Goal: Task Accomplishment & Management: Complete application form

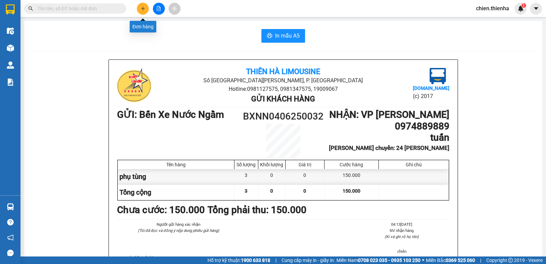
click at [146, 12] on button at bounding box center [143, 9] width 12 height 12
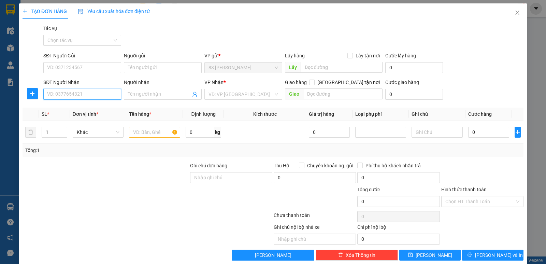
click at [96, 95] on input "SĐT Người Nhận" at bounding box center [82, 94] width 78 height 11
click at [84, 110] on div "0949343388 - a sang" at bounding box center [81, 108] width 69 height 8
type input "0949343388"
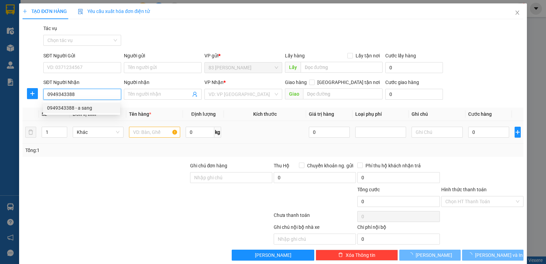
type input "a sang"
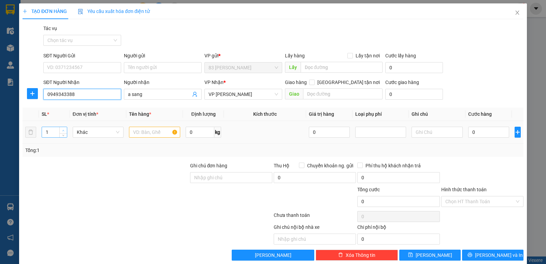
type input "0949343388"
type input "2"
click at [63, 129] on icon "up" at bounding box center [63, 130] width 2 height 2
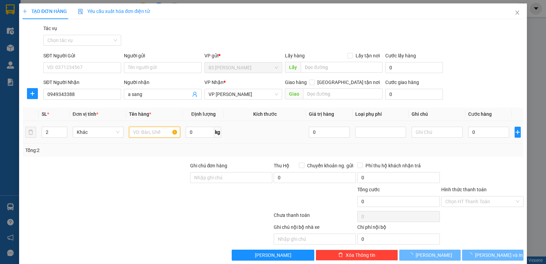
click at [139, 134] on input "text" at bounding box center [154, 132] width 51 height 11
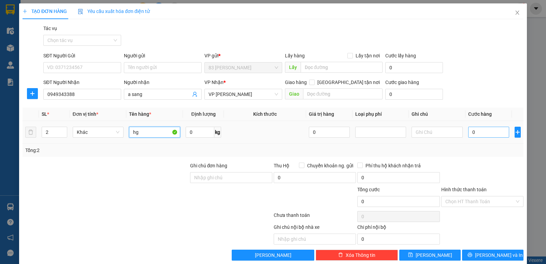
type input "hg"
click at [468, 132] on input "0" at bounding box center [488, 132] width 41 height 11
type input "3"
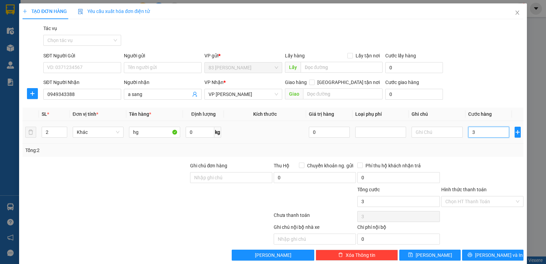
type input "30"
type input "300"
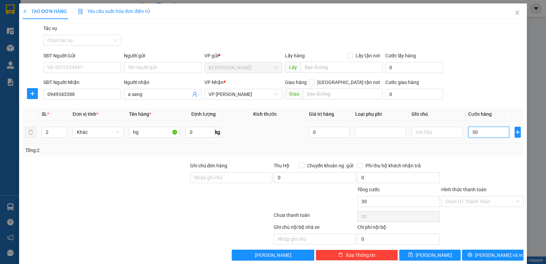
type input "300"
type input "3.000"
type input "30.000"
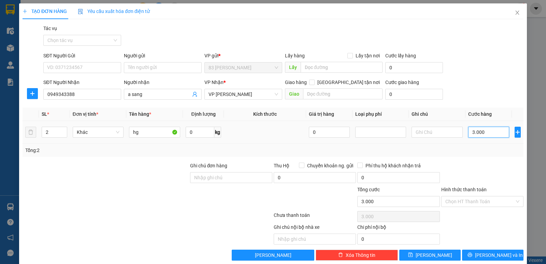
type input "30.000"
type input "300.000"
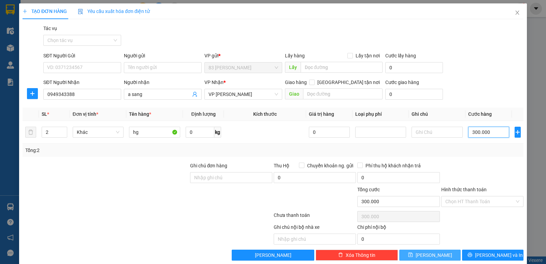
type input "300.000"
click at [413, 254] on icon "save" at bounding box center [410, 254] width 5 height 5
type input "1"
type input "0"
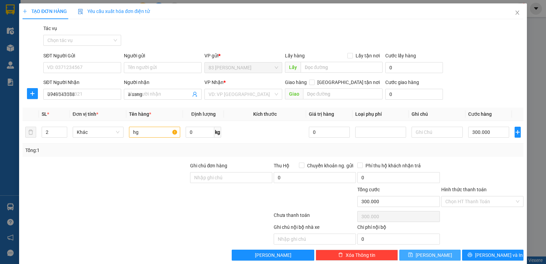
type input "0"
click at [73, 95] on input "SĐT Người Nhận" at bounding box center [82, 94] width 78 height 11
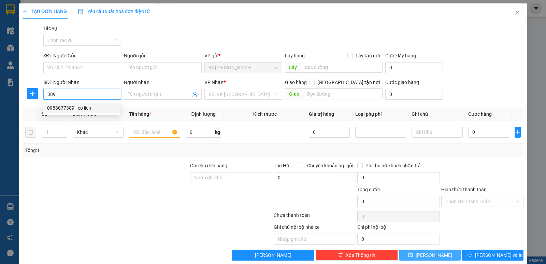
click at [75, 108] on div "0983077389 - cô lien" at bounding box center [81, 108] width 69 height 8
type input "0983077389"
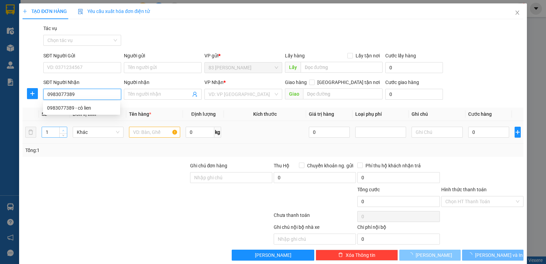
type input "cô lien"
checkbox input "true"
type input "141 [PERSON_NAME]"
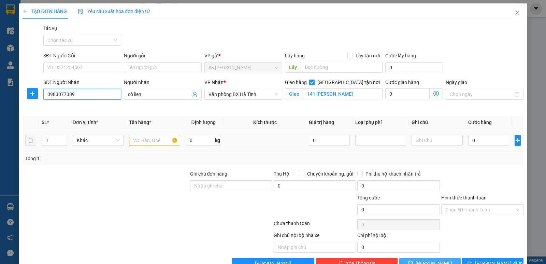
type input "0983077389"
click at [137, 141] on input "text" at bounding box center [154, 140] width 51 height 11
type input "hg"
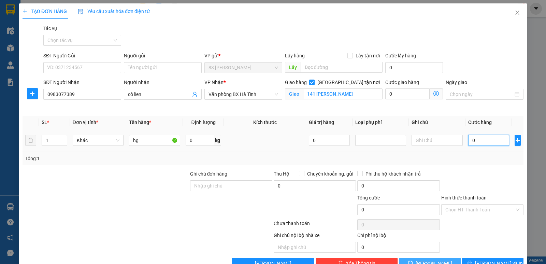
click at [468, 139] on input "0" at bounding box center [488, 140] width 41 height 11
type input "7"
type input "70"
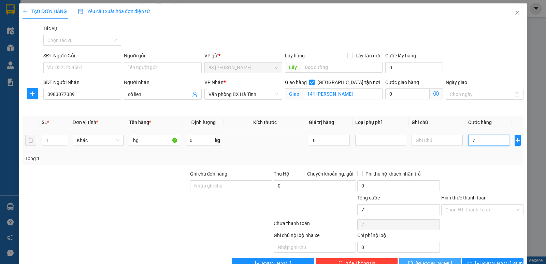
type input "70"
type input "700"
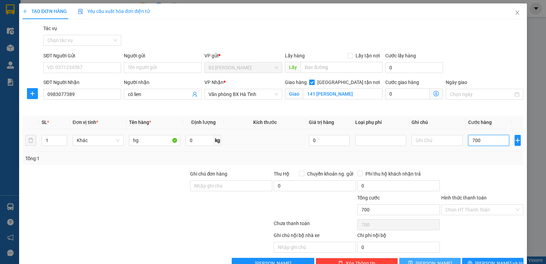
type input "7.000"
type input "70.000"
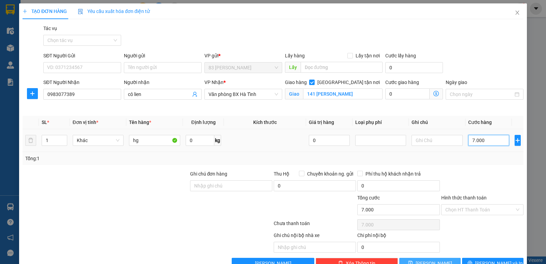
type input "70.000"
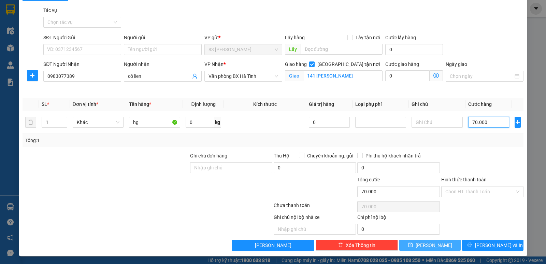
type input "70.000"
click at [426, 246] on span "[PERSON_NAME]" at bounding box center [434, 245] width 37 height 8
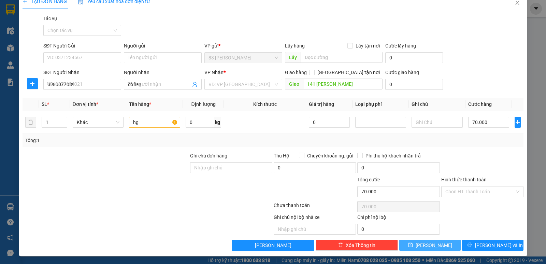
checkbox input "false"
type input "0"
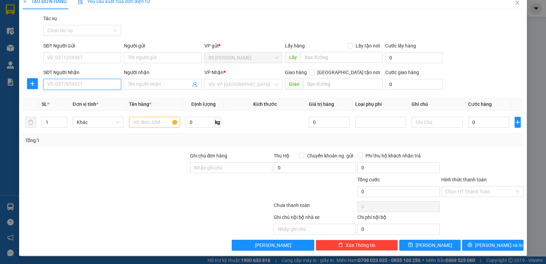
click at [80, 84] on input "SĐT Người Nhận" at bounding box center [82, 84] width 78 height 11
click at [79, 98] on div "0979942765 - chị [PERSON_NAME]" at bounding box center [84, 98] width 74 height 8
type input "0979942765"
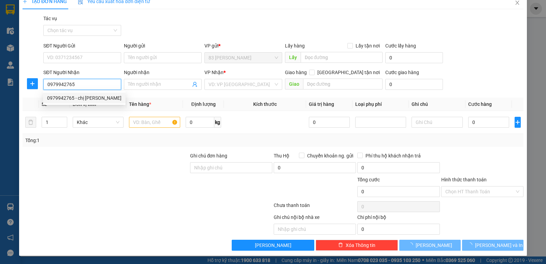
type input "chị [PERSON_NAME]"
checkbox input "true"
type input "360 [PERSON_NAME]"
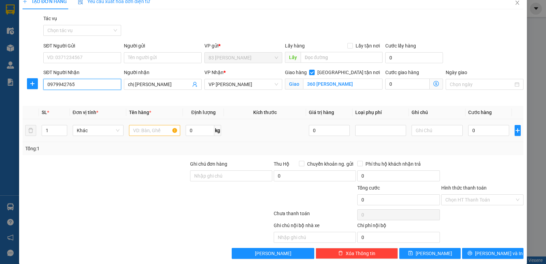
type input "0979942765"
click at [145, 132] on input "text" at bounding box center [154, 130] width 51 height 11
type input "hg"
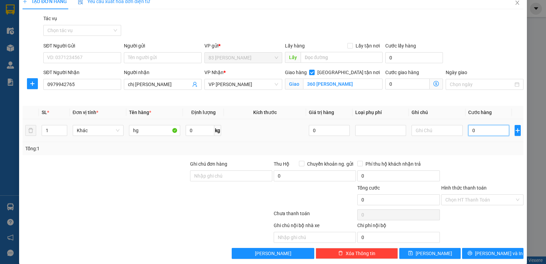
click at [468, 130] on input "0" at bounding box center [488, 130] width 41 height 11
type input "4"
type input "40"
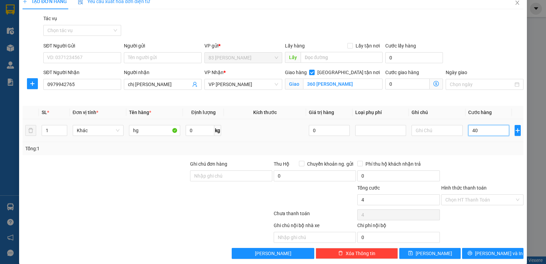
type input "40"
type input "400"
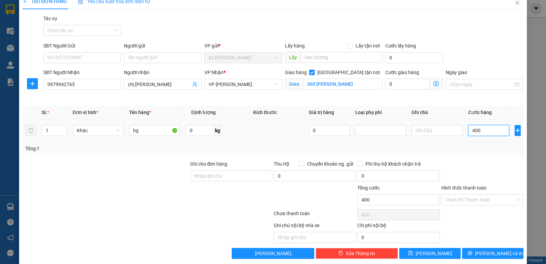
type input "4.000"
type input "40.000"
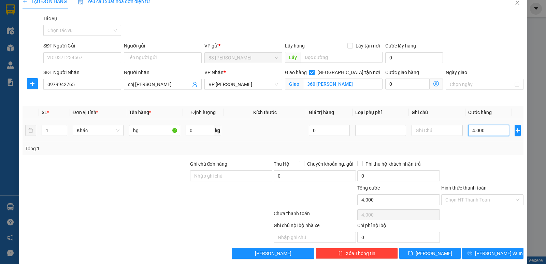
type input "40.000"
click at [429, 255] on span "[PERSON_NAME]" at bounding box center [434, 254] width 37 height 8
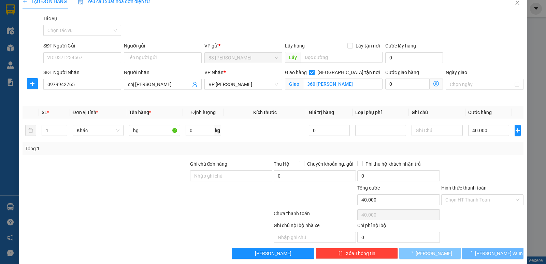
checkbox input "false"
type input "0"
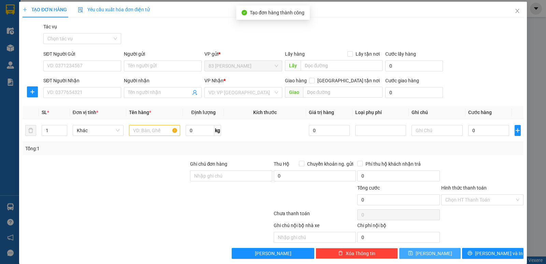
scroll to position [0, 0]
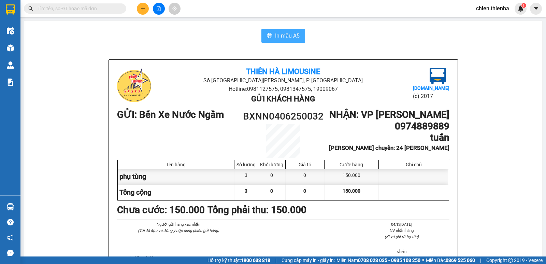
click at [279, 36] on span "In mẫu A5" at bounding box center [287, 35] width 25 height 9
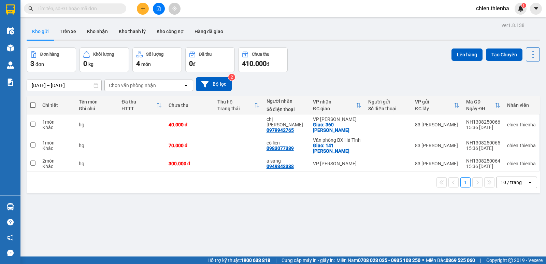
click at [32, 105] on span at bounding box center [32, 104] width 5 height 5
click at [33, 102] on input "checkbox" at bounding box center [33, 102] width 0 height 0
checkbox input "true"
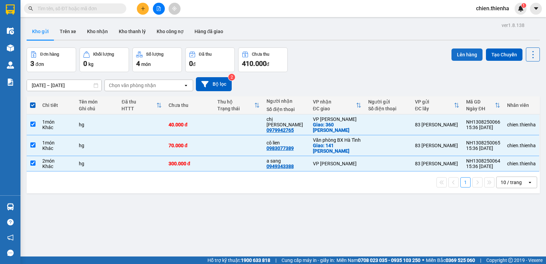
click at [462, 54] on button "Lên hàng" at bounding box center [467, 54] width 31 height 12
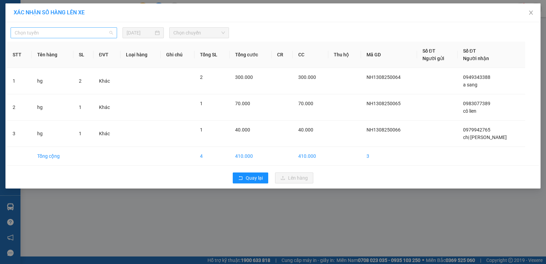
click at [94, 33] on span "Chọn tuyến" at bounding box center [64, 33] width 98 height 10
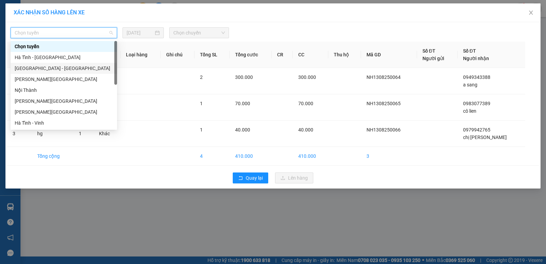
click at [57, 70] on div "Hà Nội - Hà Tĩnh" at bounding box center [64, 69] width 98 height 8
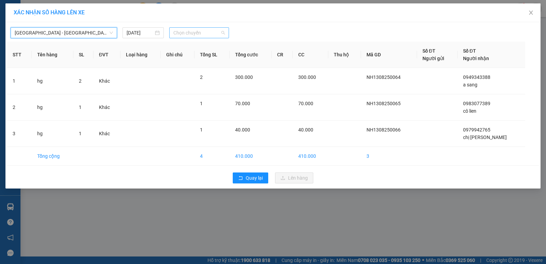
click at [216, 36] on span "Chọn chuyến" at bounding box center [199, 33] width 52 height 10
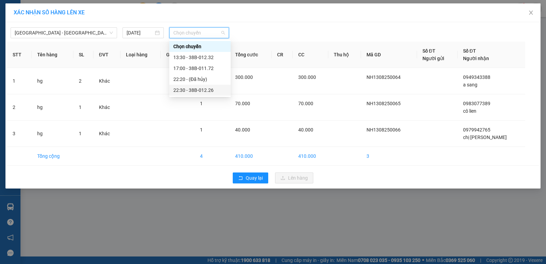
click at [208, 92] on div "22:30 - 38B-012.26" at bounding box center [199, 90] width 53 height 8
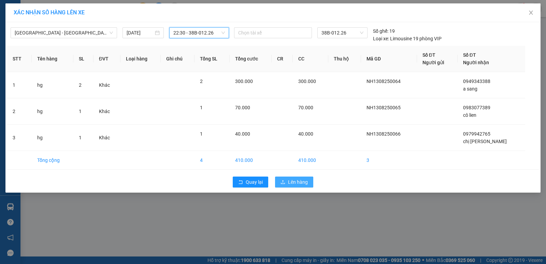
click at [294, 184] on span "Lên hàng" at bounding box center [298, 182] width 20 height 8
